Goal: Task Accomplishment & Management: Use online tool/utility

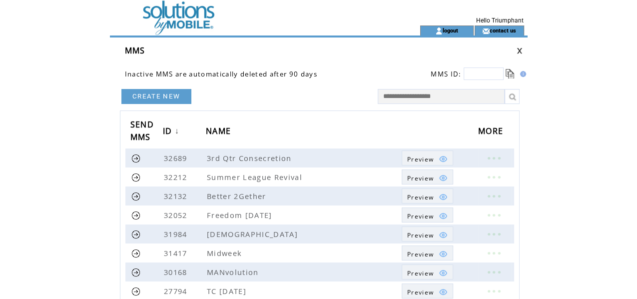
click at [196, 23] on td at bounding box center [247, 12] width 274 height 25
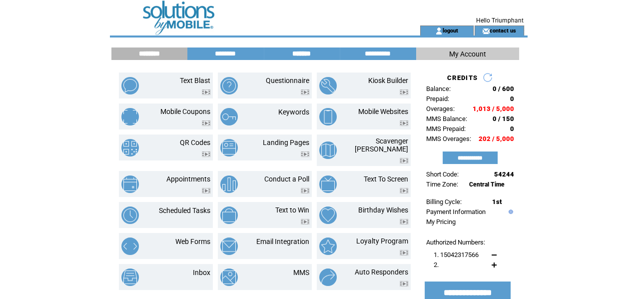
click at [304, 54] on input "*******" at bounding box center [301, 53] width 75 height 8
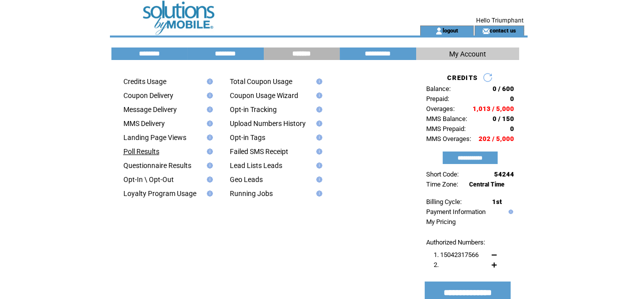
click at [157, 155] on link "Poll Results" at bounding box center [141, 151] width 36 height 8
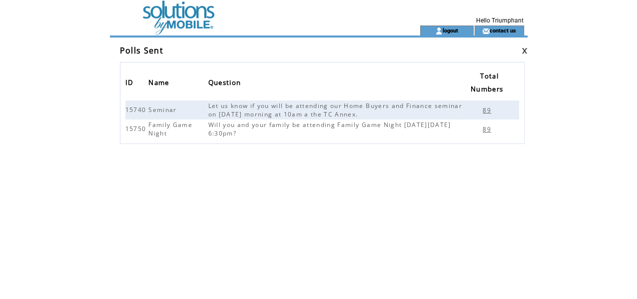
click at [486, 129] on span "89" at bounding box center [488, 129] width 11 height 8
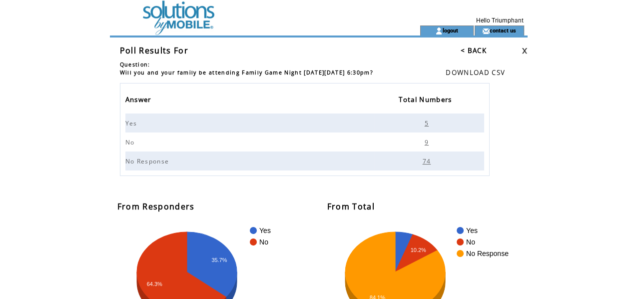
click at [427, 124] on span "5" at bounding box center [428, 123] width 6 height 8
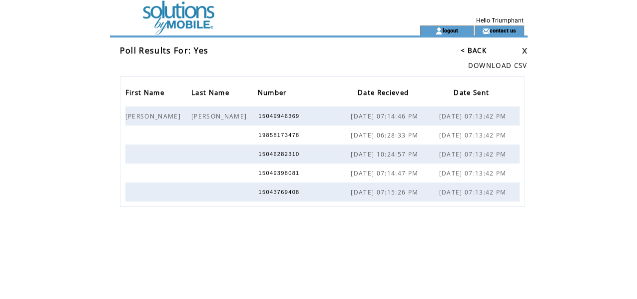
click at [524, 51] on link at bounding box center [524, 50] width 6 height 6
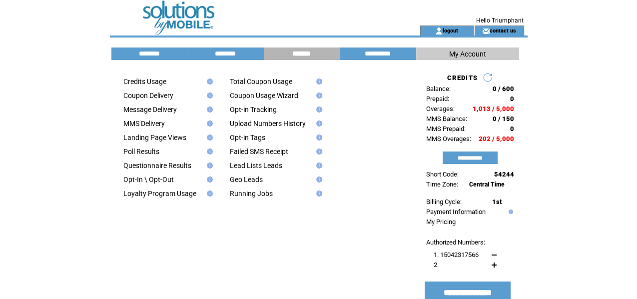
click at [388, 14] on td "Hello Triumphant" at bounding box center [455, 12] width 143 height 25
click at [179, 25] on td at bounding box center [247, 30] width 274 height 10
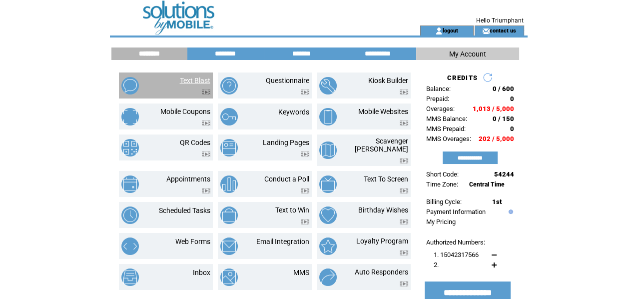
click at [192, 82] on link "Text Blast" at bounding box center [195, 80] width 30 height 8
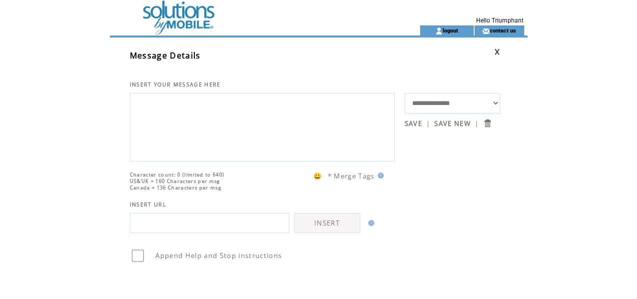
click at [201, 106] on textarea at bounding box center [262, 126] width 254 height 60
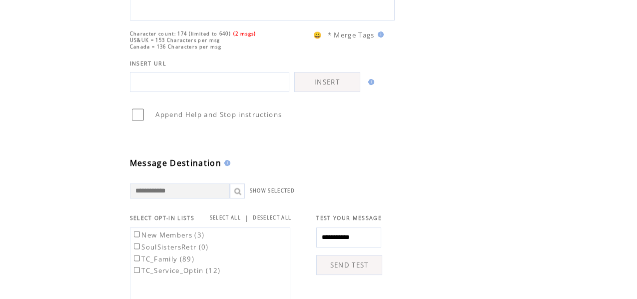
scroll to position [150, 0]
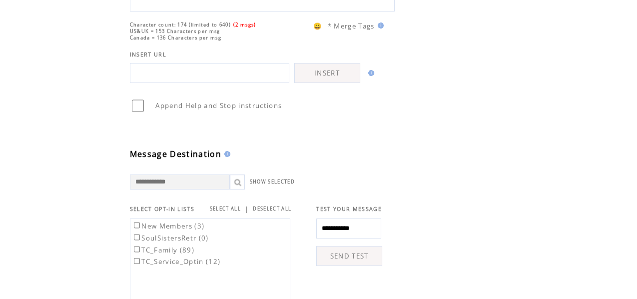
type textarea "**********"
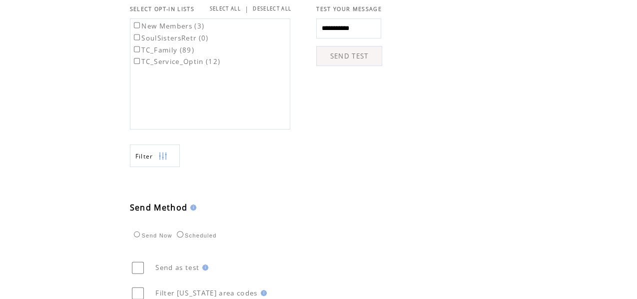
scroll to position [444, 0]
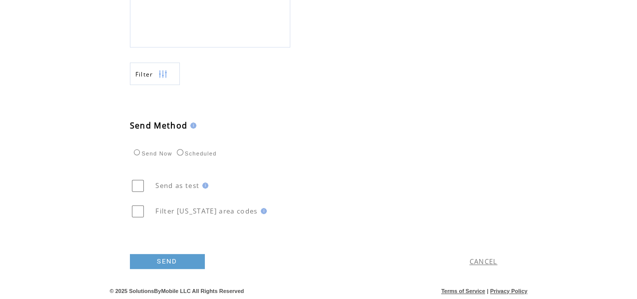
click at [177, 262] on link "SEND" at bounding box center [167, 261] width 75 height 15
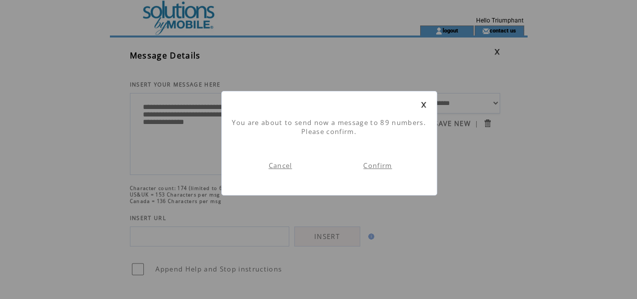
click at [377, 165] on link "Confirm" at bounding box center [377, 165] width 28 height 9
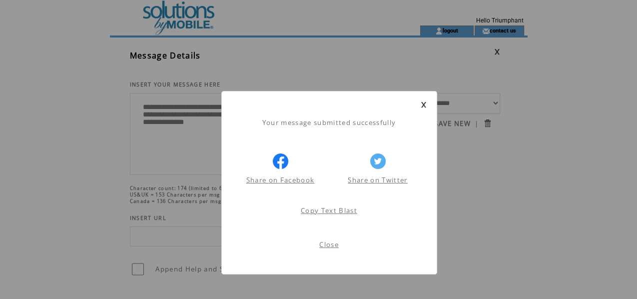
click at [327, 244] on link "Close" at bounding box center [328, 244] width 19 height 9
